Goal: Task Accomplishment & Management: Use online tool/utility

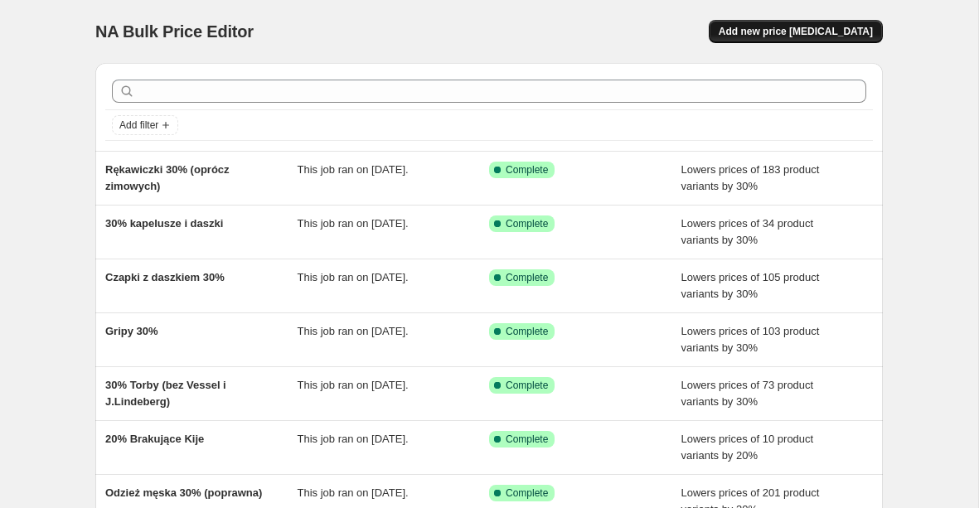
click at [842, 25] on button "Add new price [MEDICAL_DATA]" at bounding box center [796, 31] width 174 height 23
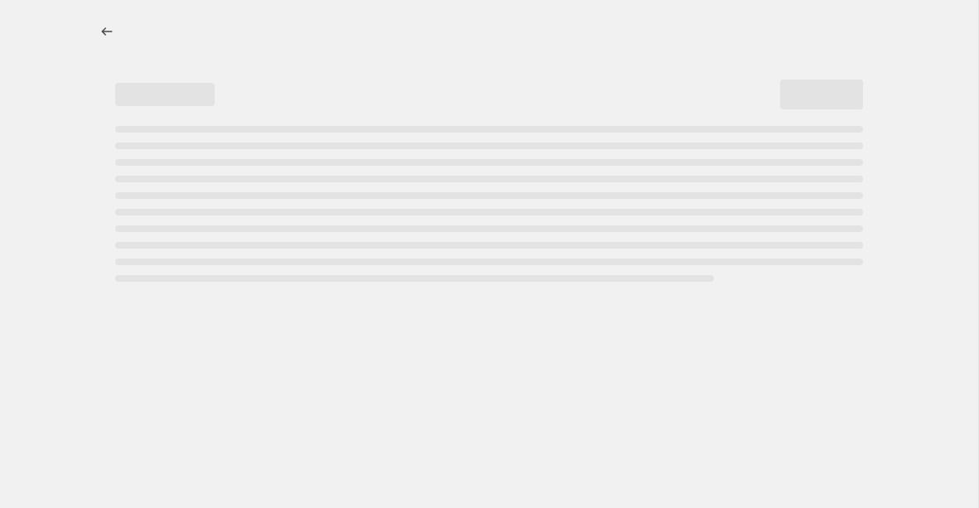
select select "percentage"
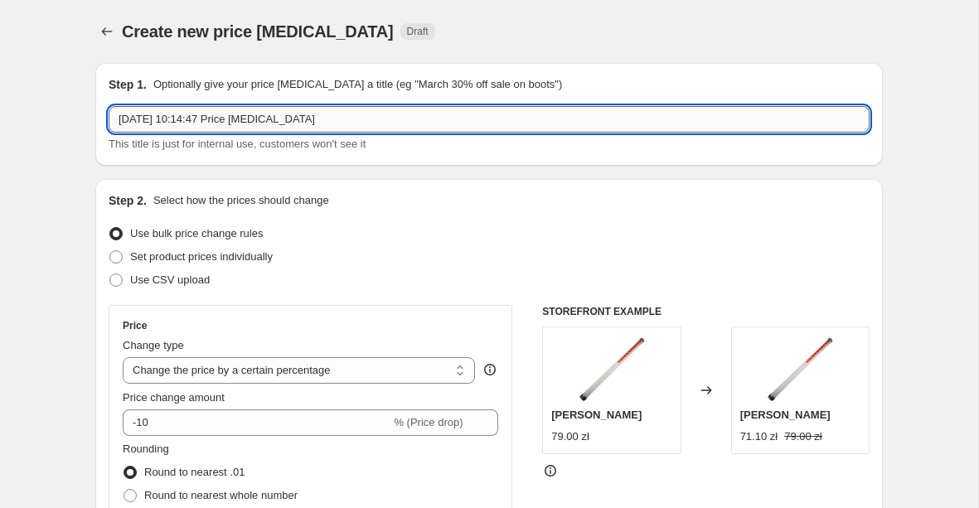
click at [230, 126] on input "[DATE] 10:14:47 Price [MEDICAL_DATA]" at bounding box center [489, 119] width 761 height 27
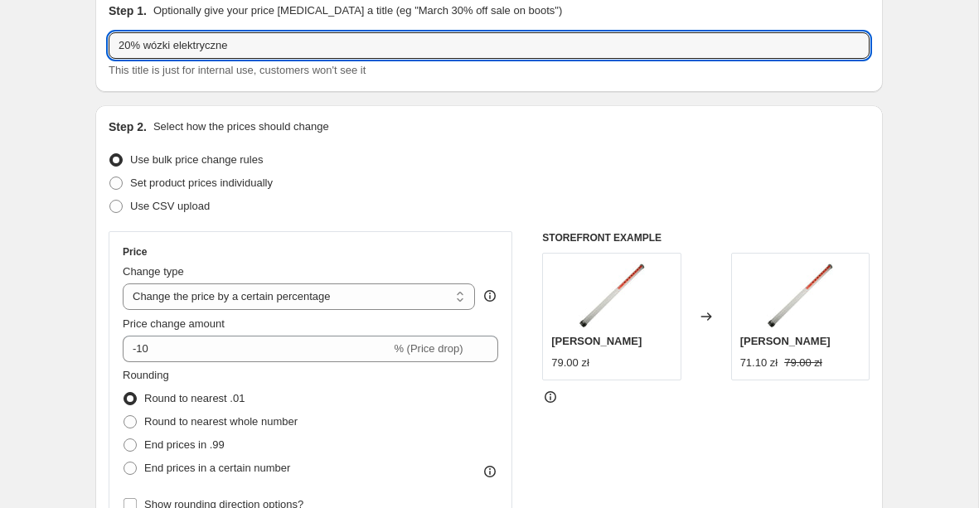
scroll to position [216, 0]
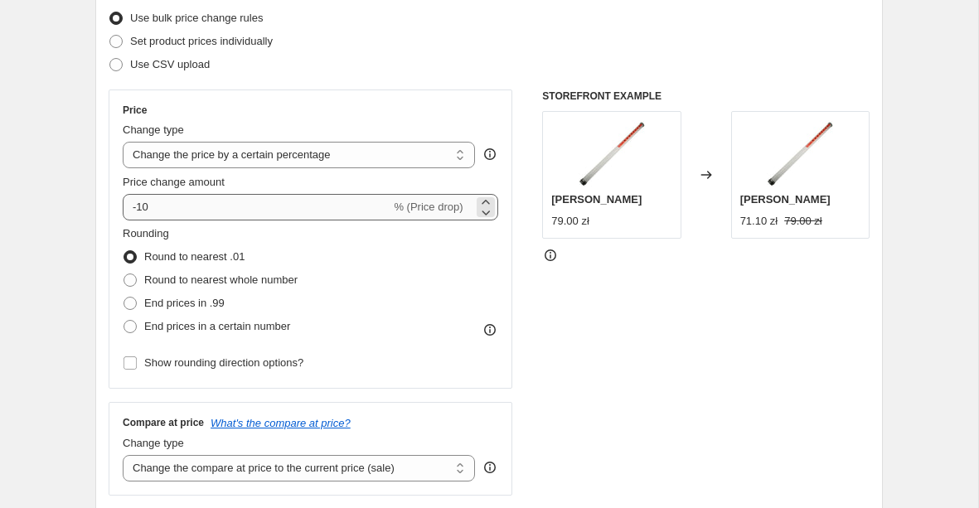
type input "20% wózki elektryczne"
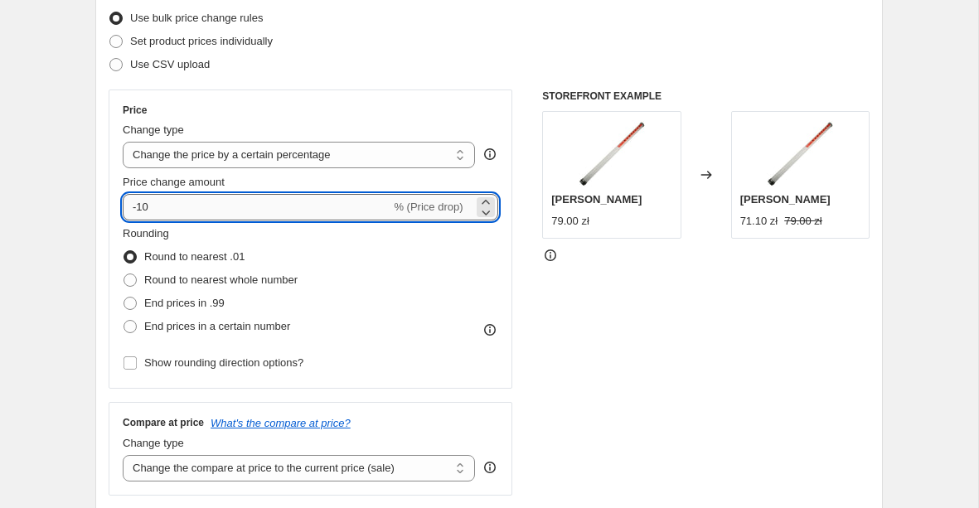
click at [235, 210] on input "-10" at bounding box center [257, 207] width 268 height 27
type input "-1"
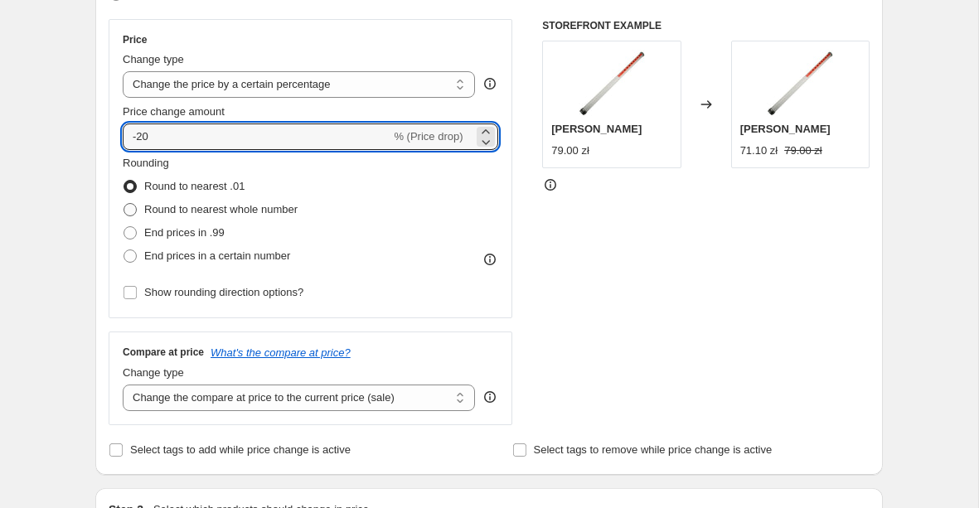
scroll to position [284, 0]
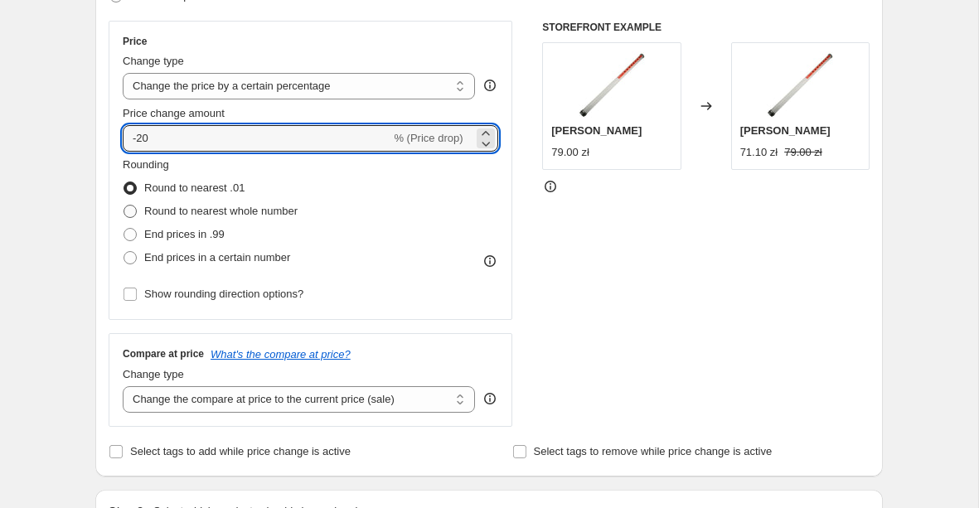
type input "-20"
click at [249, 208] on span "Round to nearest whole number" at bounding box center [220, 211] width 153 height 12
click at [124, 206] on input "Round to nearest whole number" at bounding box center [124, 205] width 1 height 1
radio input "true"
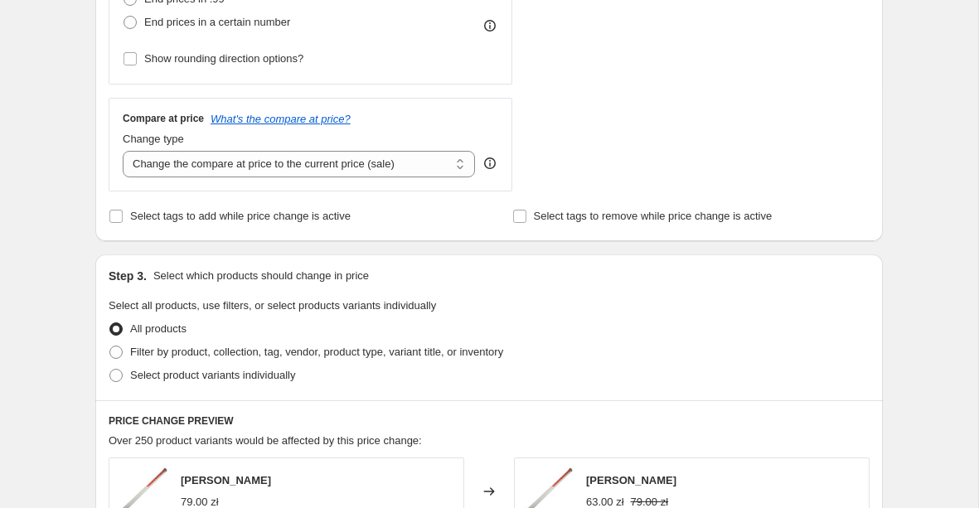
scroll to position [529, 0]
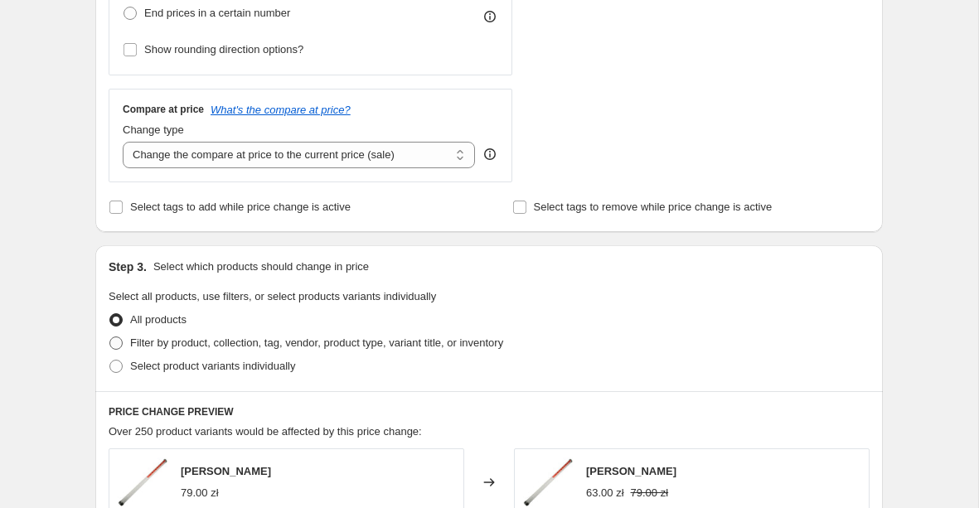
click at [140, 348] on span "Filter by product, collection, tag, vendor, product type, variant title, or inv…" at bounding box center [316, 343] width 373 height 12
click at [110, 337] on input "Filter by product, collection, tag, vendor, product type, variant title, or inv…" at bounding box center [109, 337] width 1 height 1
radio input "true"
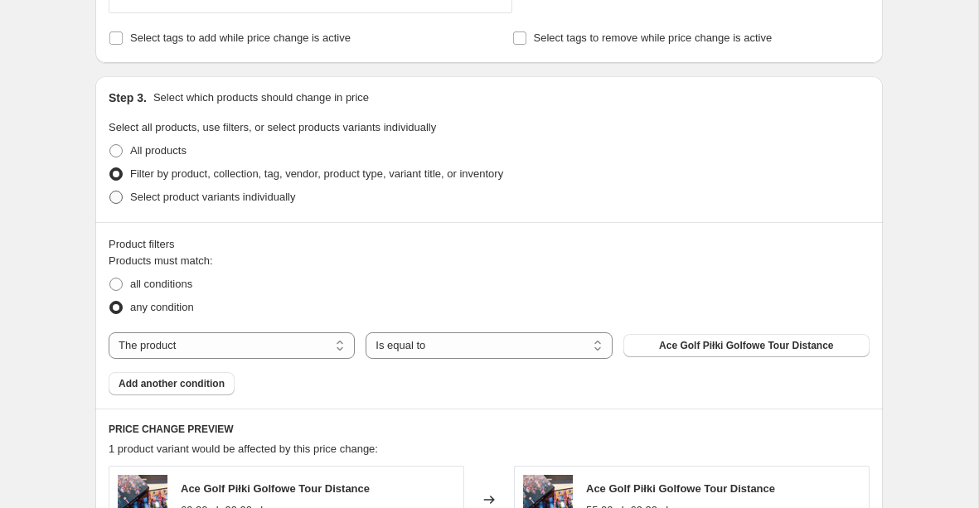
scroll to position [763, 0]
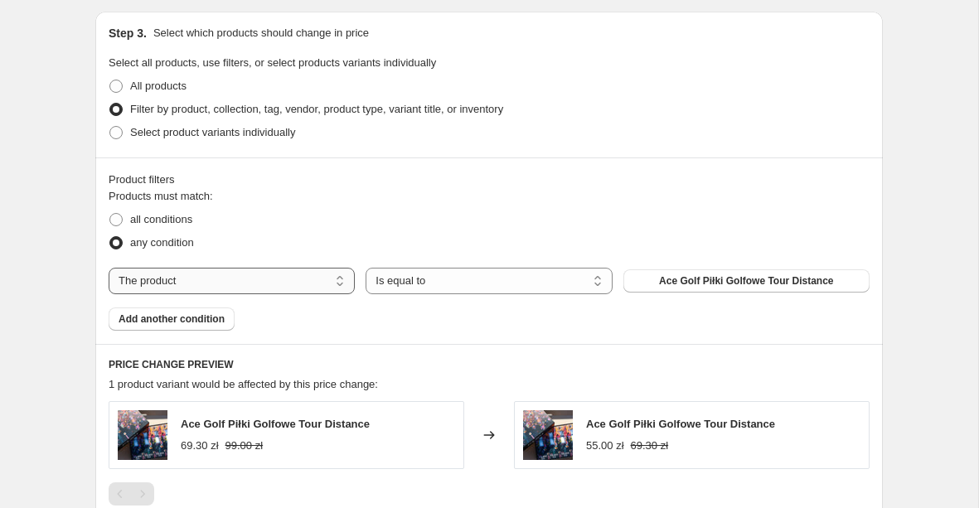
click at [219, 277] on select "The product The product's collection The product's tag The product's vendor The…" at bounding box center [232, 281] width 246 height 27
select select "collection"
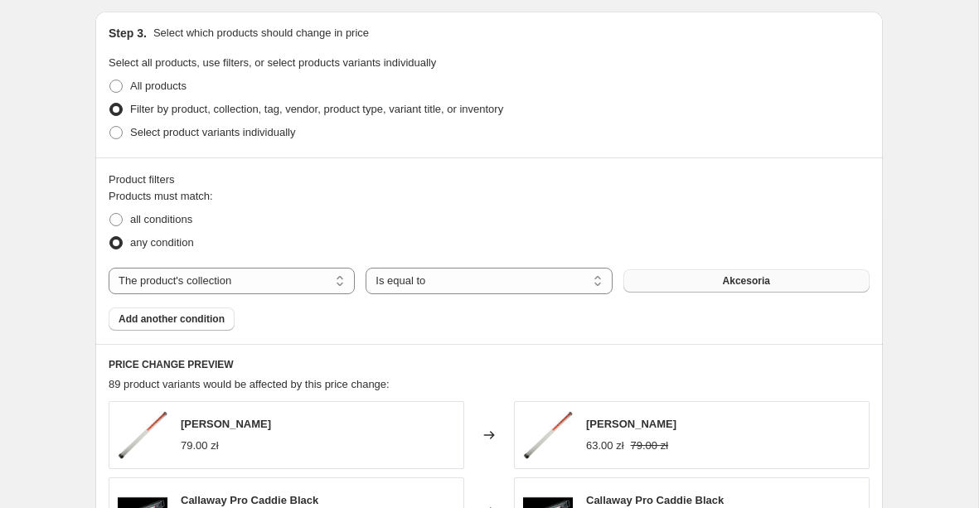
click at [720, 281] on button "Akcesoria" at bounding box center [746, 280] width 246 height 23
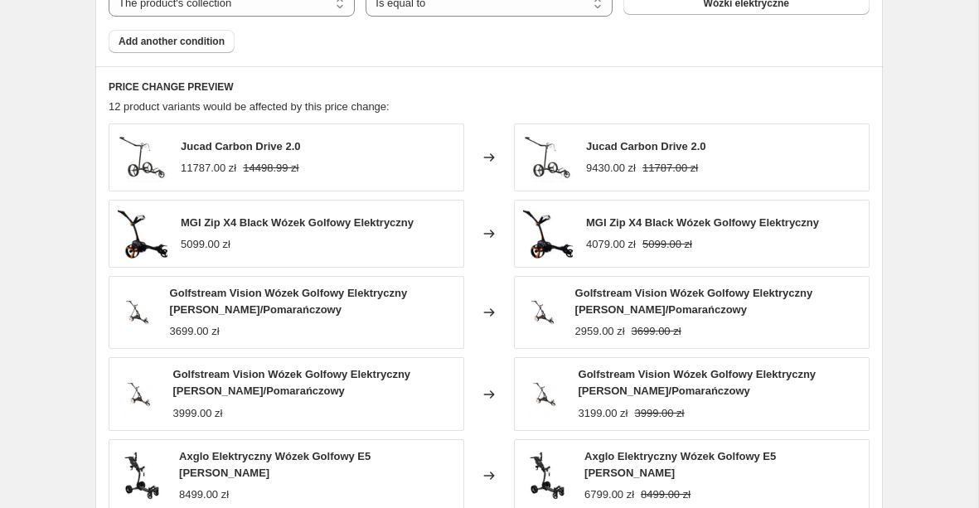
scroll to position [1042, 0]
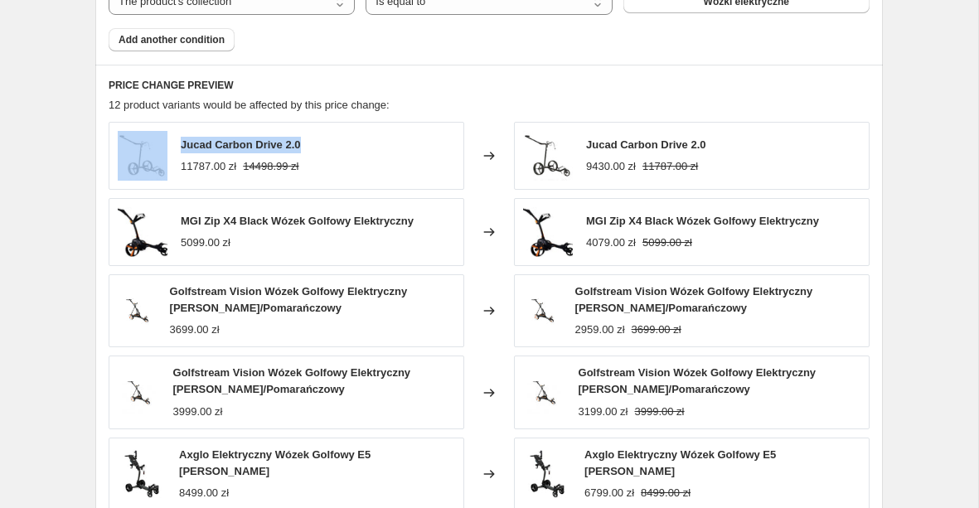
drag, startPoint x: 305, startPoint y: 143, endPoint x: 172, endPoint y: 143, distance: 133.5
click at [172, 143] on div "Jucad Carbon Drive 2.0 11787.00 zł 14498.99 zł" at bounding box center [287, 156] width 356 height 68
copy div "Jucad Carbon Drive 2.0"
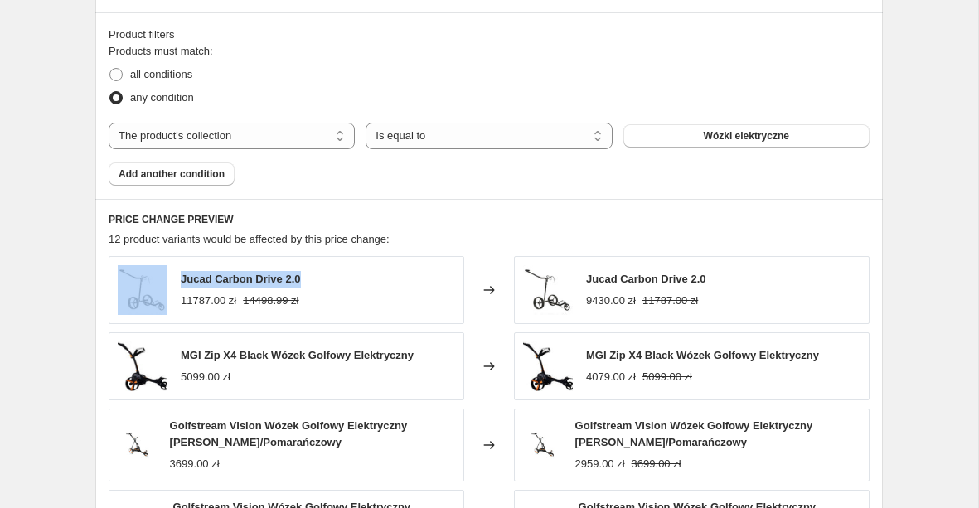
scroll to position [904, 0]
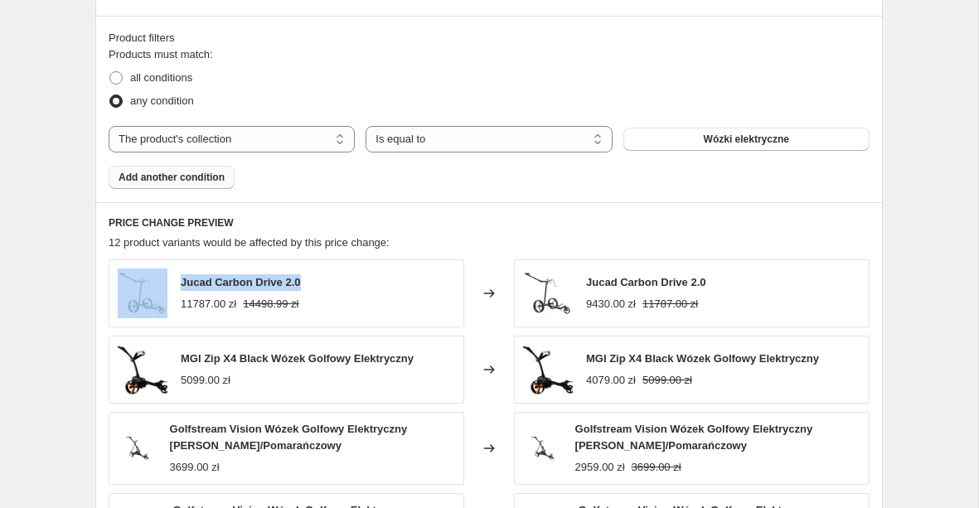
click at [202, 173] on span "Add another condition" at bounding box center [172, 177] width 106 height 13
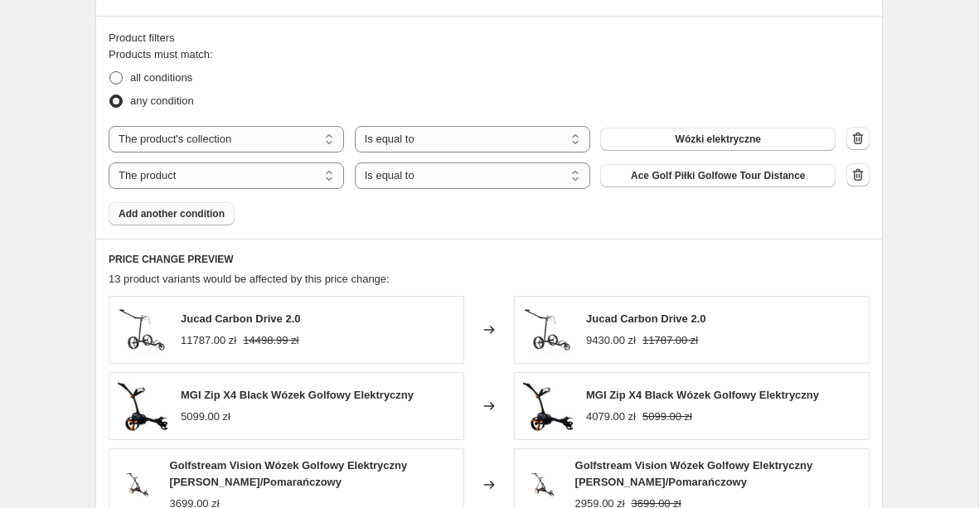
click at [163, 77] on span "all conditions" at bounding box center [161, 77] width 62 height 12
click at [110, 72] on input "all conditions" at bounding box center [109, 71] width 1 height 1
radio input "true"
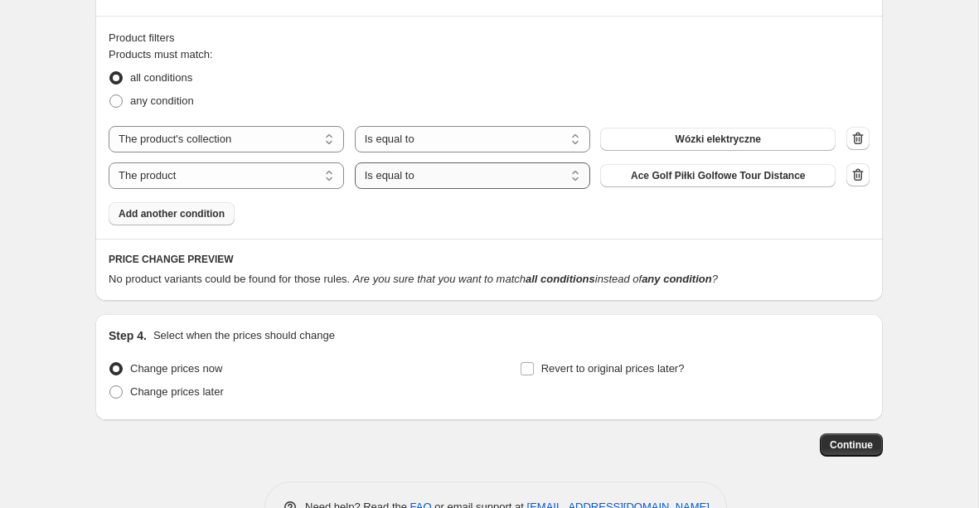
click at [423, 180] on select "Is equal to Is not equal to" at bounding box center [472, 175] width 235 height 27
click at [285, 181] on select "The product The product's collection The product's tag The product's vendor The…" at bounding box center [226, 175] width 235 height 27
click at [691, 182] on button "Akcesoria" at bounding box center [717, 175] width 235 height 23
click at [268, 177] on select "The product The product's collection The product's tag The product's vendor The…" at bounding box center [226, 175] width 235 height 27
select select "product_status"
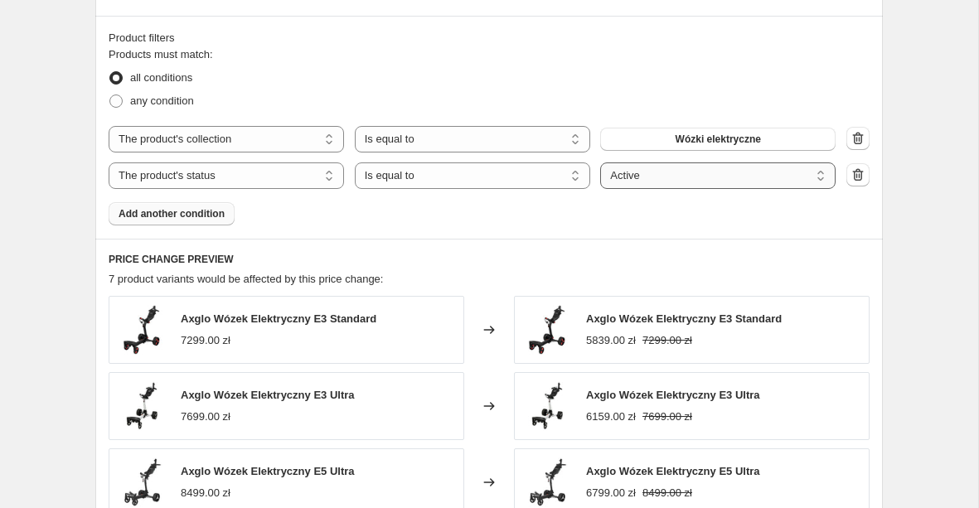
click at [701, 174] on select "Active Draft Archived" at bounding box center [717, 175] width 235 height 27
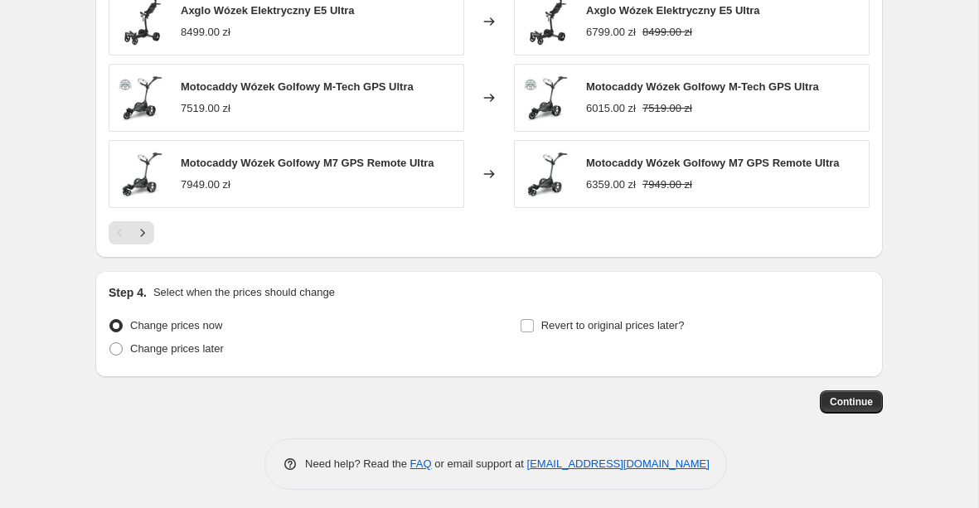
scroll to position [1372, 0]
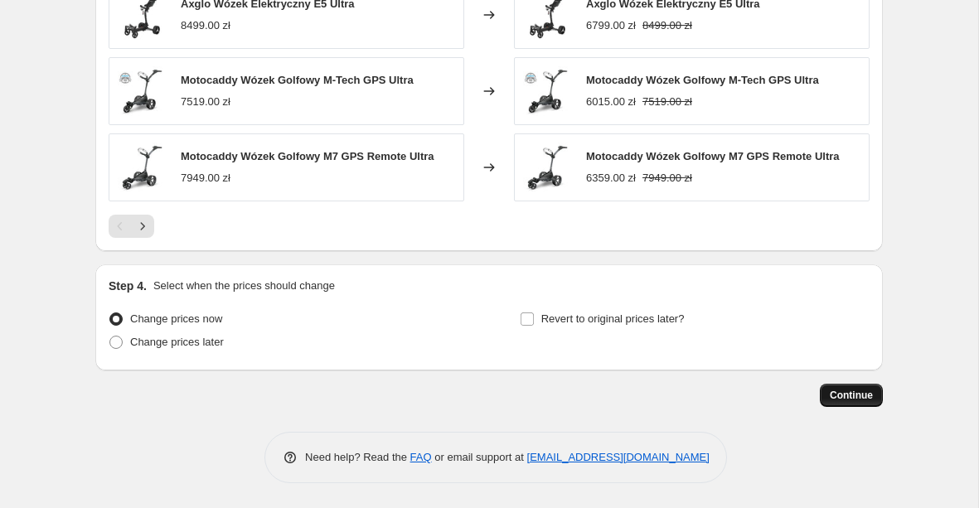
click at [831, 386] on button "Continue" at bounding box center [851, 395] width 63 height 23
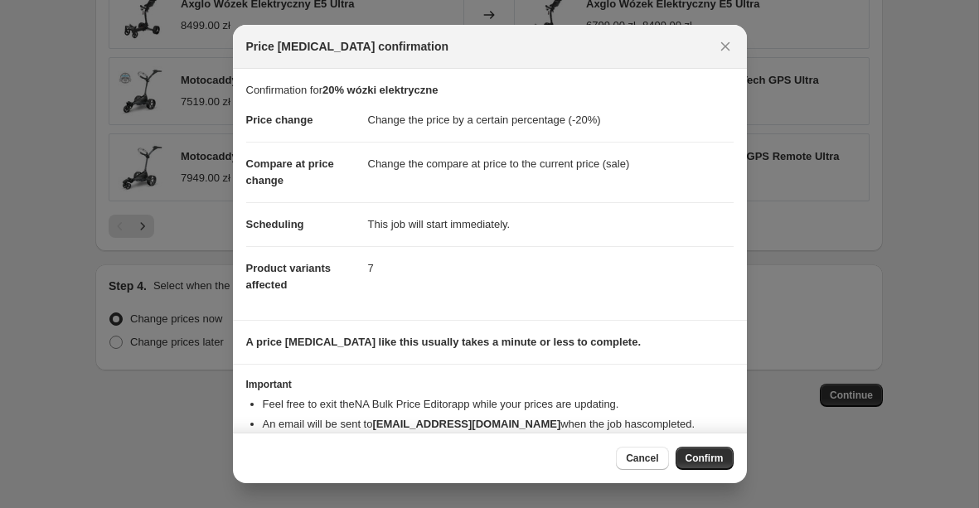
scroll to position [36, 0]
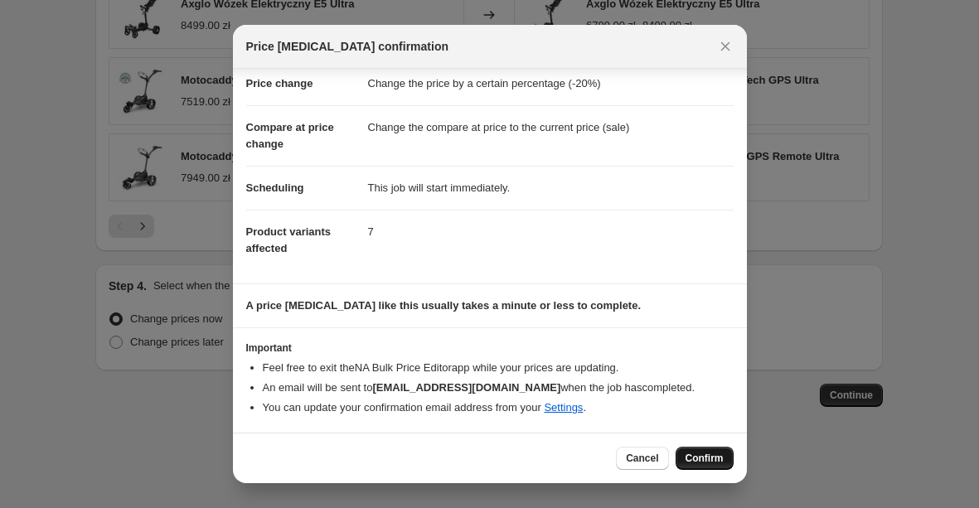
click at [686, 450] on button "Confirm" at bounding box center [705, 458] width 58 height 23
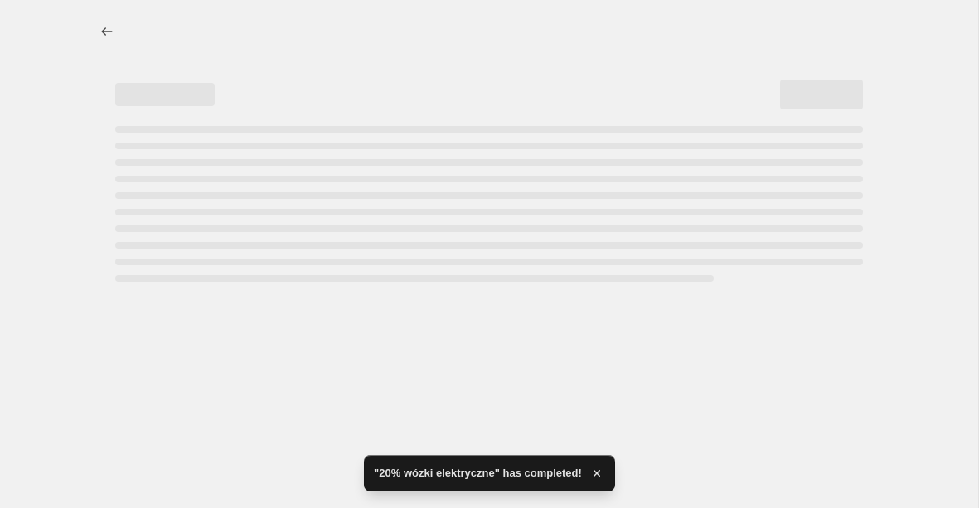
select select "percentage"
select select "collection"
select select "product_status"
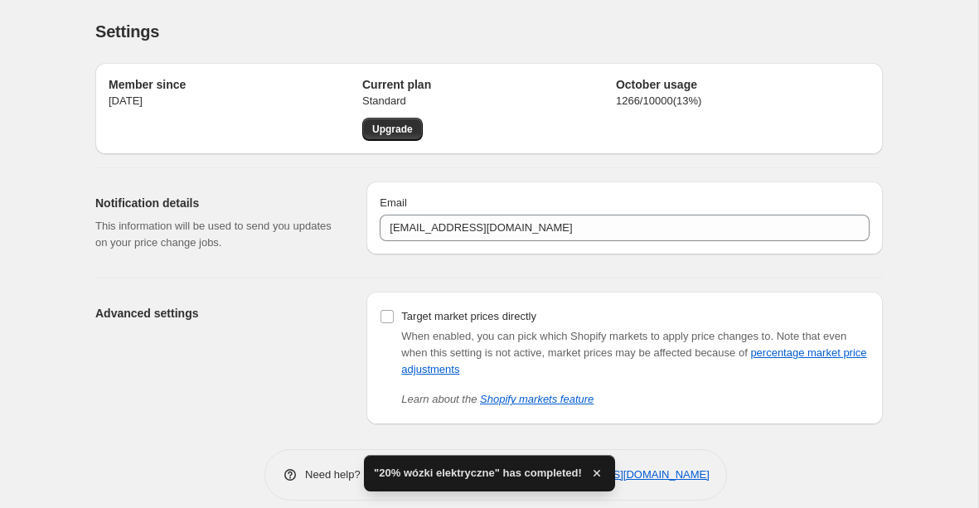
scroll to position [17, 0]
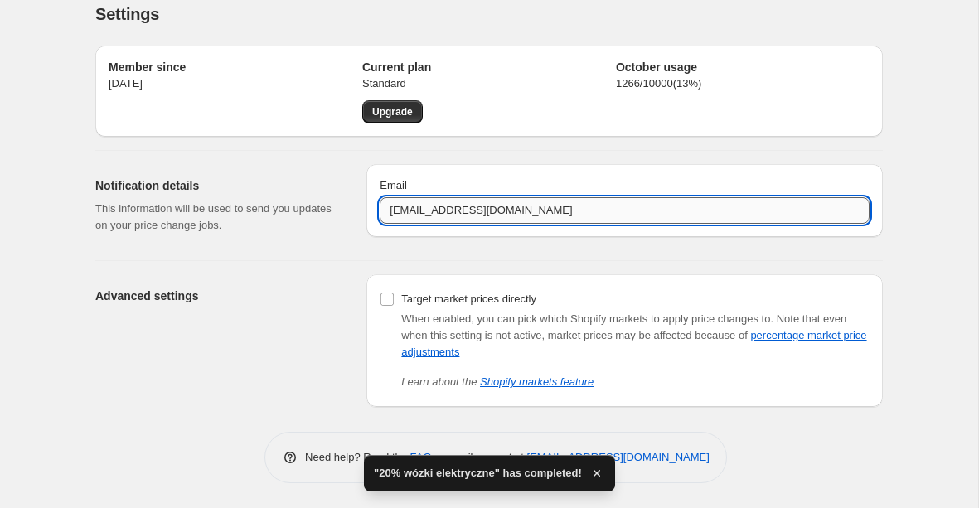
click at [453, 201] on input "[EMAIL_ADDRESS][DOMAIN_NAME]" at bounding box center [625, 210] width 490 height 27
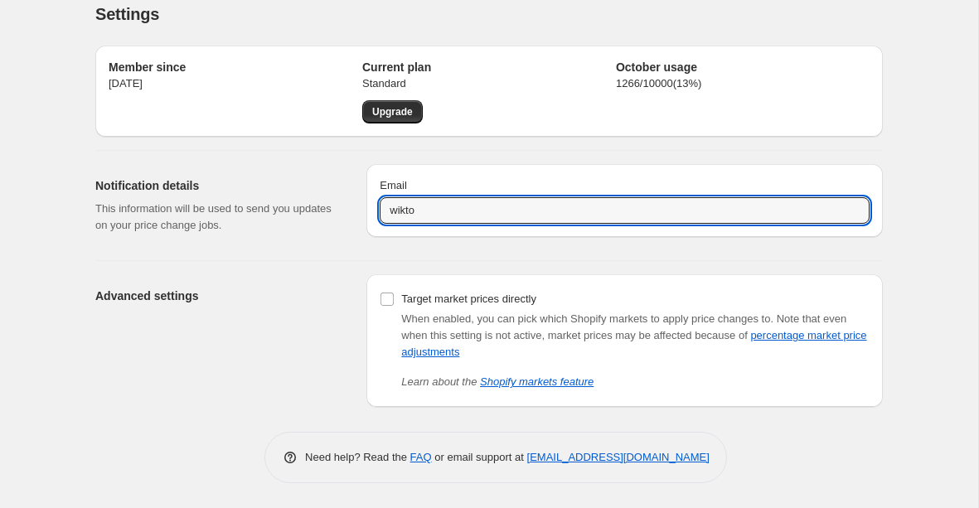
type input "[EMAIL_ADDRESS][PERSON_NAME][DOMAIN_NAME]"
click at [504, 265] on div "Advanced settings Target market prices directly When enabled, you can pick whic…" at bounding box center [482, 334] width 801 height 146
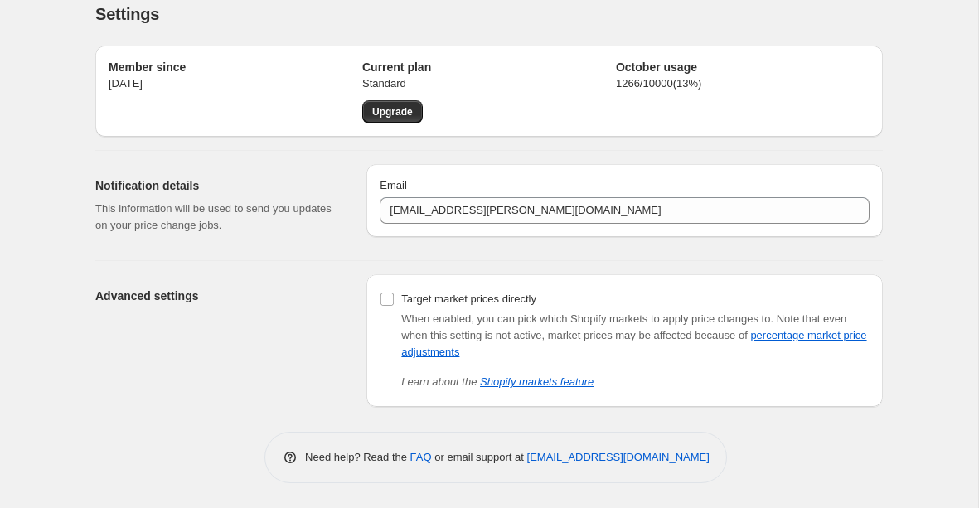
scroll to position [0, 0]
